Goal: Use online tool/utility: Utilize a website feature to perform a specific function

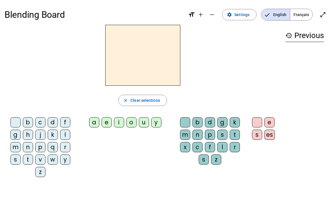
click at [248, 8] on span at bounding box center [239, 15] width 34 height 14
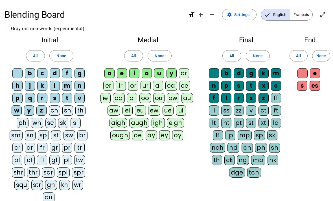
click at [34, 55] on span "All" at bounding box center [35, 56] width 5 height 7
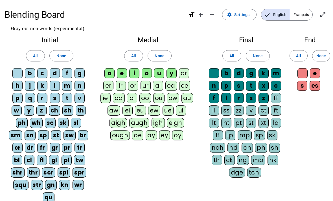
click at [130, 56] on span at bounding box center [133, 56] width 18 height 14
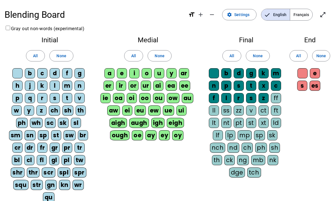
click at [234, 55] on span "All" at bounding box center [232, 56] width 5 height 7
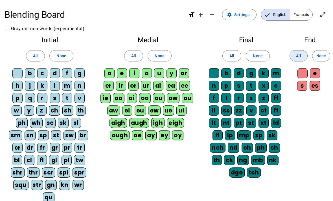
click at [303, 53] on span at bounding box center [299, 56] width 18 height 14
click at [324, 14] on mat-icon "open_in_full" at bounding box center [323, 14] width 7 height 7
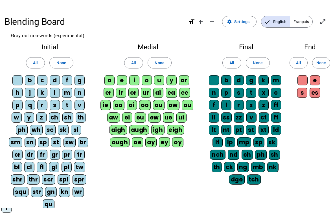
scroll to position [7, 0]
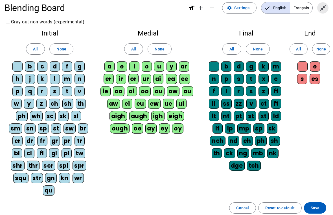
click at [326, 1] on span "Exit full screen" at bounding box center [323, 8] width 14 height 14
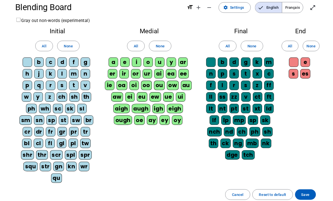
scroll to position [0, 0]
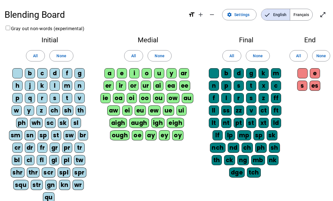
click at [245, 8] on span at bounding box center [239, 15] width 34 height 14
click at [306, 16] on span "Français" at bounding box center [301, 14] width 22 height 11
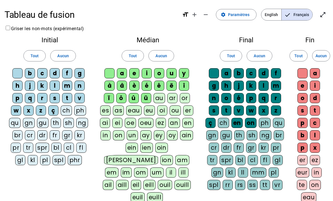
click at [36, 53] on span "Tout" at bounding box center [34, 56] width 8 height 7
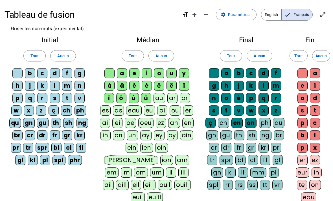
click at [134, 55] on span "Tout" at bounding box center [133, 56] width 8 height 7
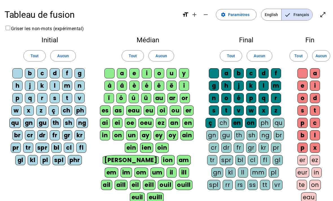
click at [233, 54] on span "Tout" at bounding box center [231, 56] width 8 height 7
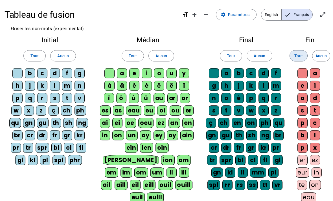
click at [303, 52] on span at bounding box center [299, 56] width 18 height 14
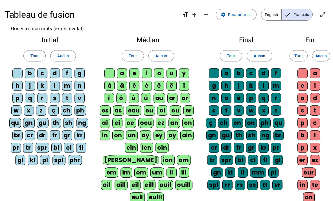
click at [233, 12] on span "Paramètres" at bounding box center [238, 14] width 21 height 7
click at [241, 13] on span "Paramètres" at bounding box center [238, 14] width 21 height 7
click at [36, 55] on span "Tout" at bounding box center [34, 56] width 8 height 7
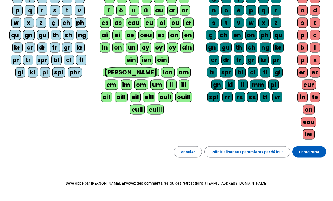
scroll to position [92, 0]
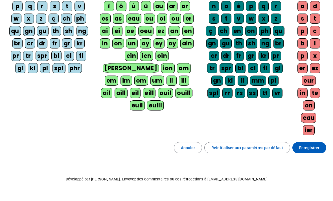
click at [313, 150] on span "Enregistrer" at bounding box center [309, 148] width 20 height 7
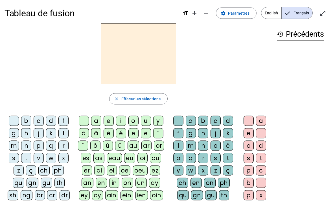
scroll to position [1, 0]
click at [192, 130] on div "g" at bounding box center [191, 133] width 10 height 10
click at [97, 121] on div "a" at bounding box center [96, 121] width 10 height 10
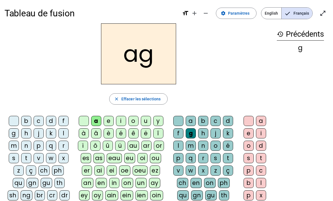
click at [193, 133] on div "g" at bounding box center [191, 133] width 10 height 10
click at [128, 95] on span "button" at bounding box center [139, 99] width 58 height 14
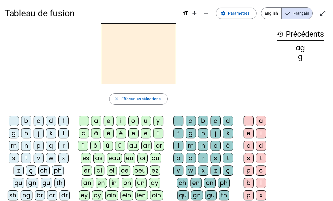
click at [22, 116] on div "b" at bounding box center [26, 121] width 10 height 10
click at [98, 118] on div "a" at bounding box center [96, 121] width 10 height 10
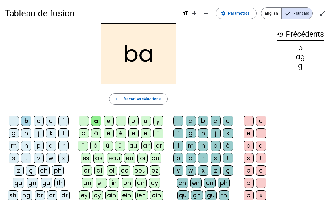
click at [205, 120] on div "b" at bounding box center [203, 121] width 10 height 10
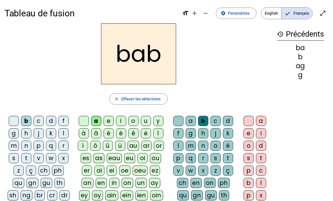
click at [140, 98] on span "Effacer les sélections" at bounding box center [140, 99] width 39 height 7
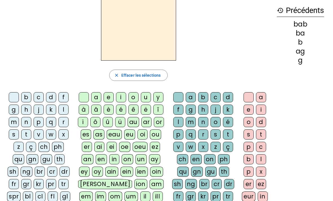
scroll to position [25, 0]
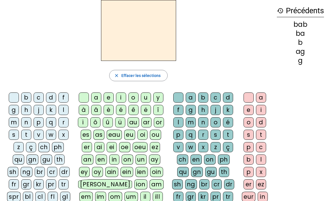
click at [15, 121] on div "m" at bounding box center [14, 122] width 10 height 10
click at [134, 99] on div "o" at bounding box center [133, 98] width 10 height 10
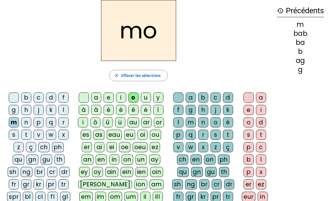
click at [226, 136] on div "t" at bounding box center [228, 135] width 10 height 10
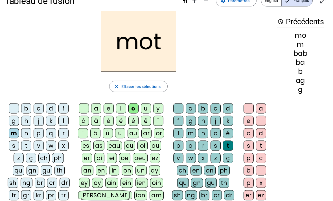
scroll to position [14, 0]
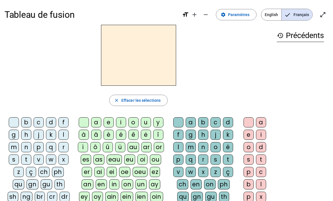
click at [15, 147] on div "m" at bounding box center [14, 147] width 10 height 10
click at [96, 144] on div "ô" at bounding box center [95, 147] width 10 height 10
click at [145, 100] on span "Effacer les sélections" at bounding box center [140, 100] width 39 height 7
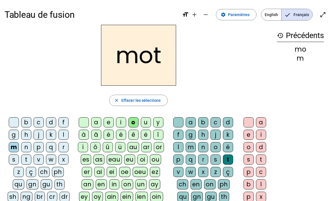
scroll to position [7, 0]
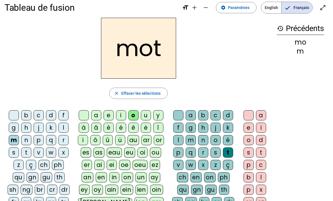
click at [35, 136] on div "p" at bounding box center [39, 140] width 10 height 10
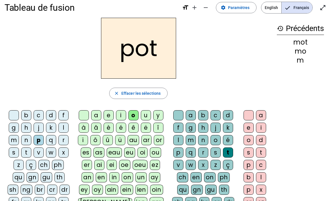
click at [64, 126] on div "l" at bounding box center [63, 128] width 10 height 10
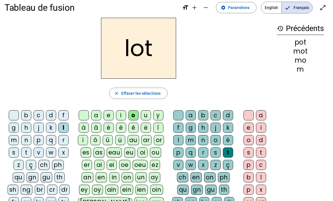
click at [63, 141] on div "r" at bounding box center [63, 140] width 10 height 10
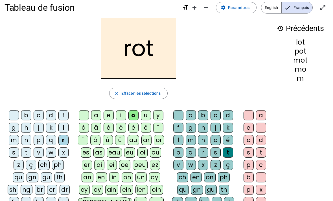
click at [99, 115] on div "a" at bounding box center [96, 115] width 10 height 10
click at [120, 117] on div "i" at bounding box center [121, 115] width 10 height 10
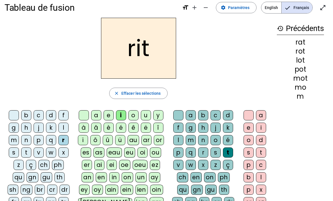
click at [38, 150] on div "v" at bounding box center [39, 153] width 10 height 10
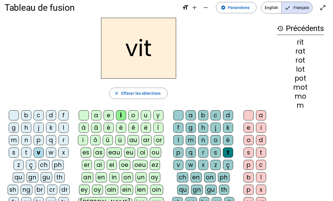
click at [11, 141] on div "m" at bounding box center [14, 140] width 10 height 10
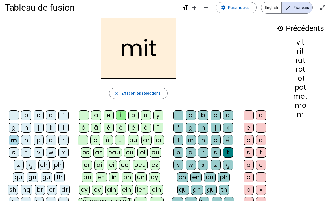
click at [50, 114] on div "d" at bounding box center [51, 115] width 10 height 10
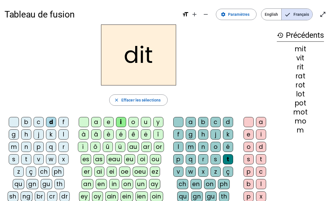
scroll to position [0, 0]
